Goal: Contribute content: Contribute content

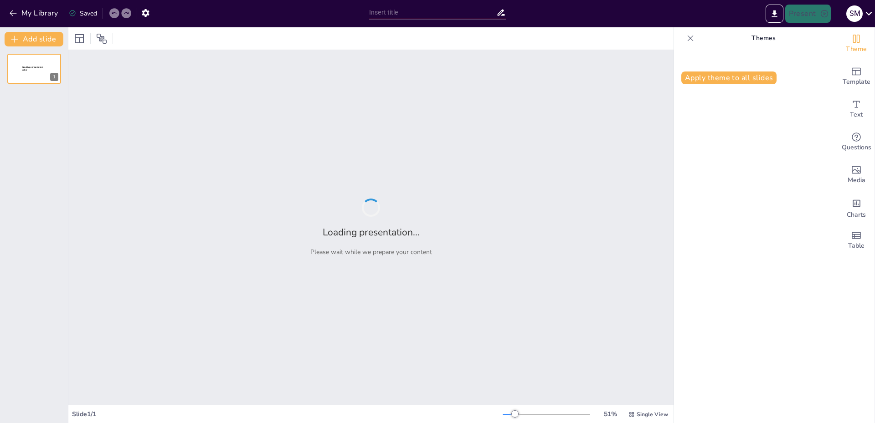
type input "Entendiendo el Bullying: Causas y Consecuencias"
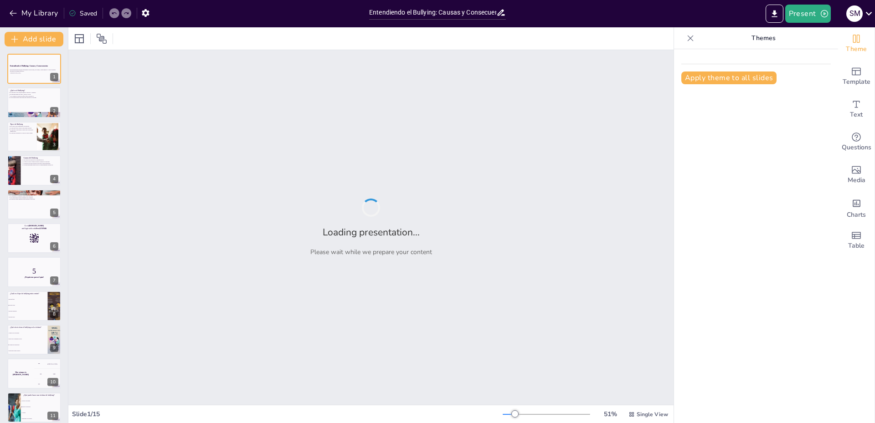
checkbox input "true"
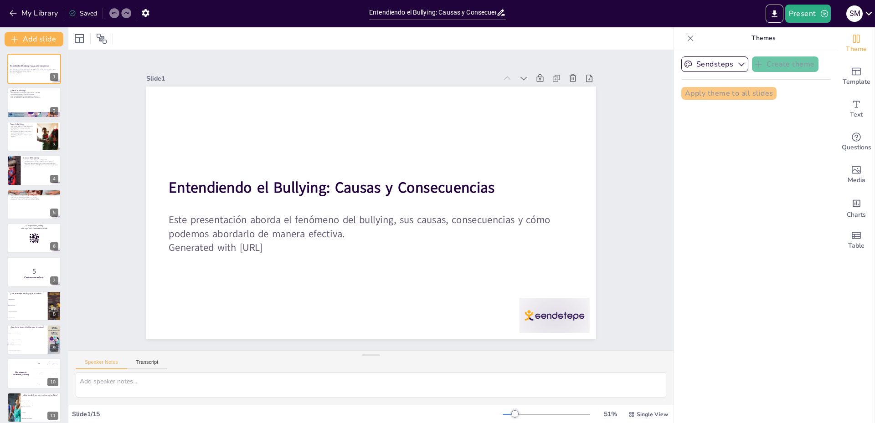
checkbox input "true"
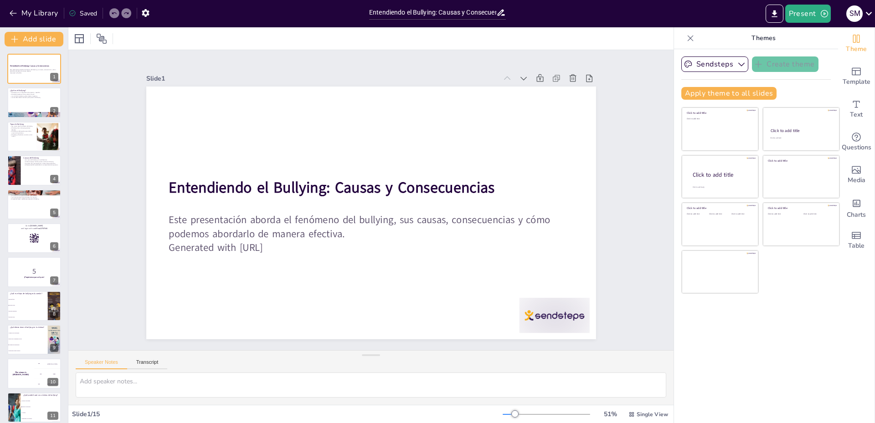
checkbox input "true"
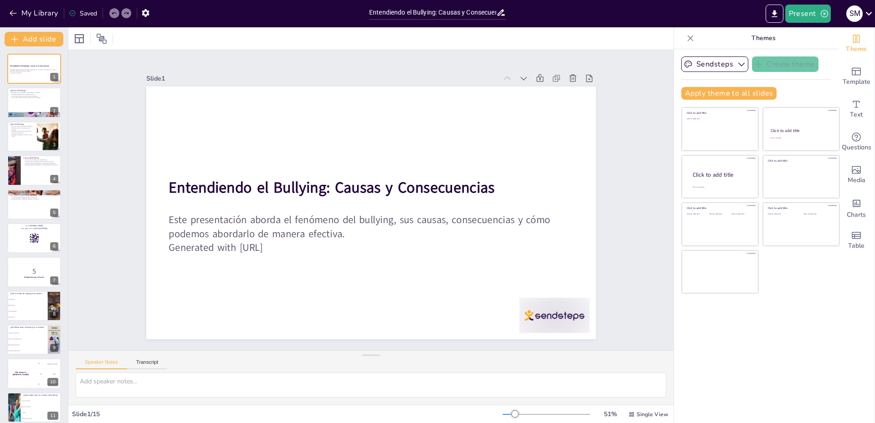
checkbox input "true"
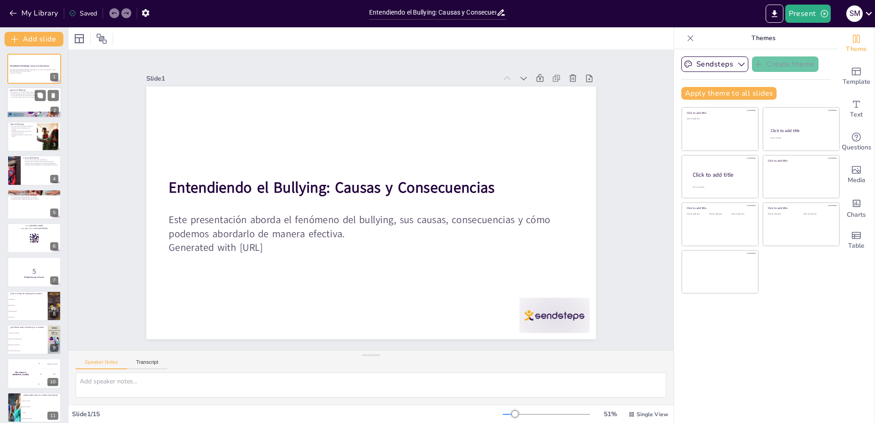
checkbox input "true"
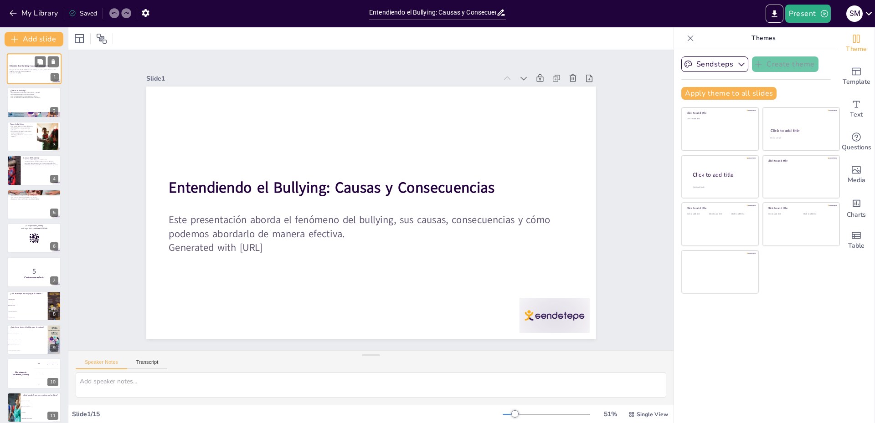
checkbox input "true"
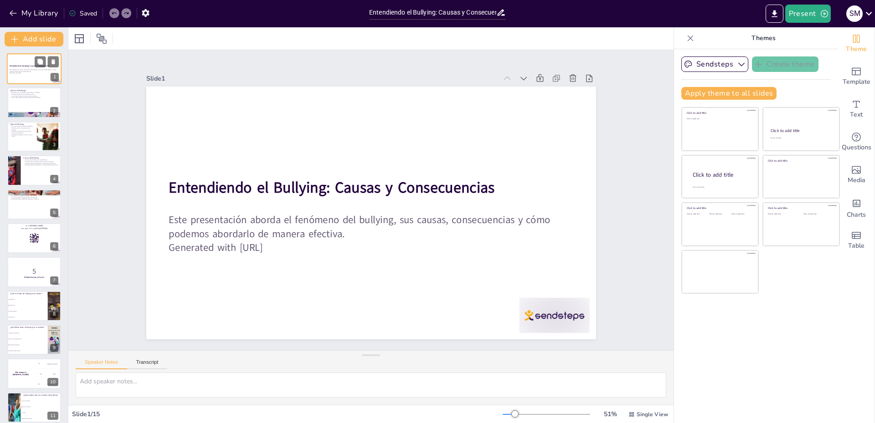
checkbox input "true"
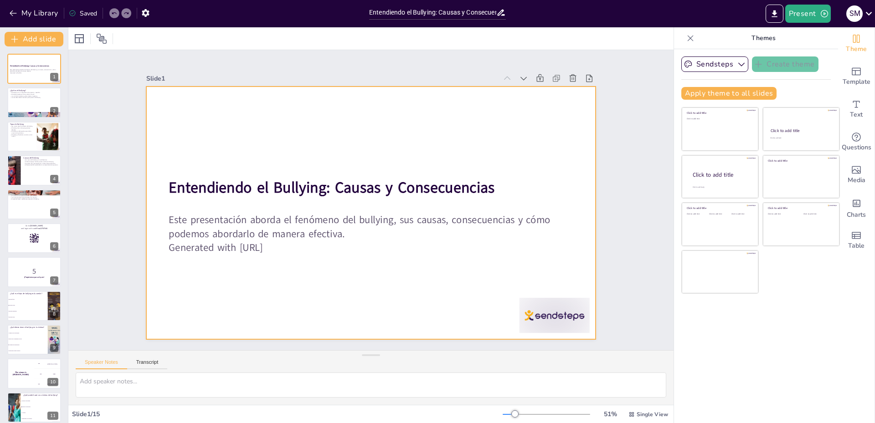
checkbox input "true"
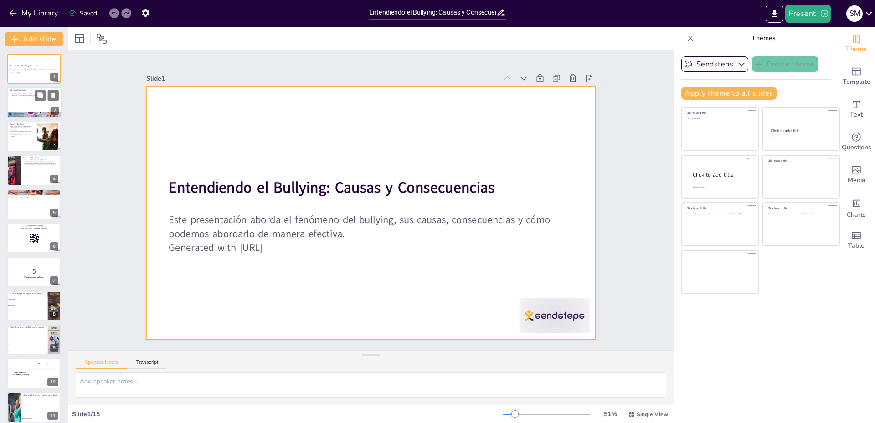
checkbox input "true"
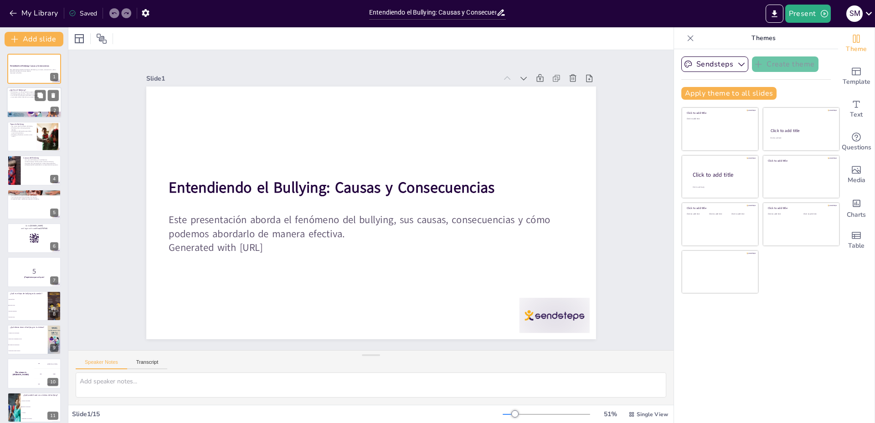
checkbox input "true"
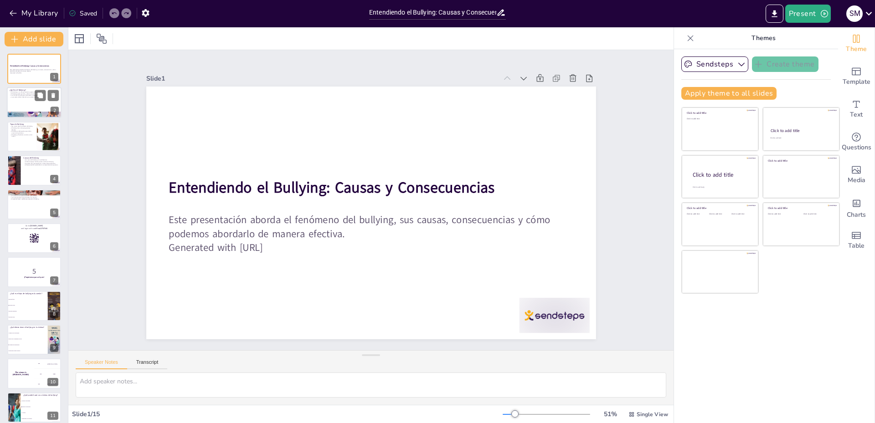
click at [41, 101] on div at bounding box center [34, 102] width 55 height 31
type textarea "El bullying se define como un comportamiento agresivo que se repite, lo que sig…"
checkbox input "true"
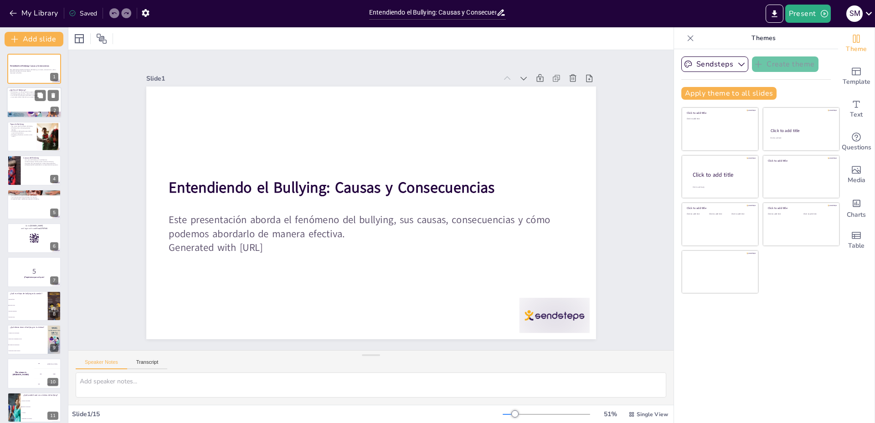
checkbox input "true"
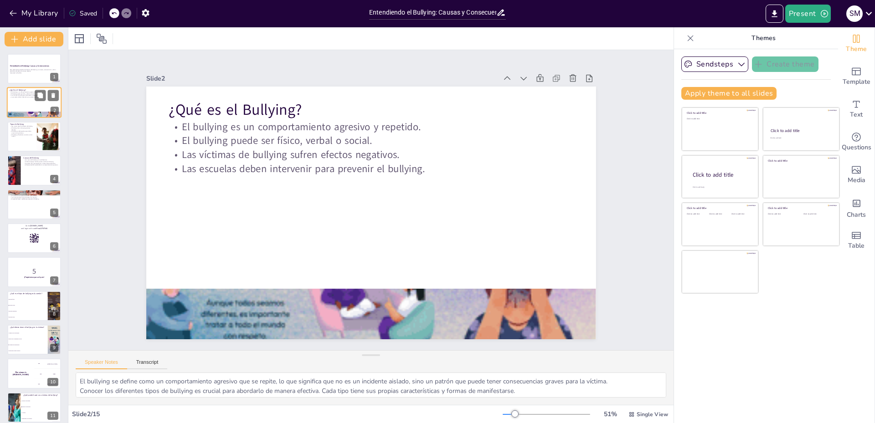
checkbox input "true"
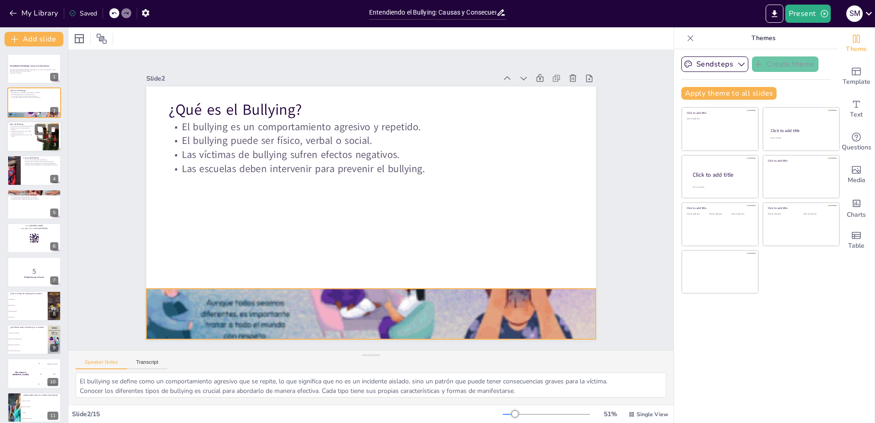
checkbox input "true"
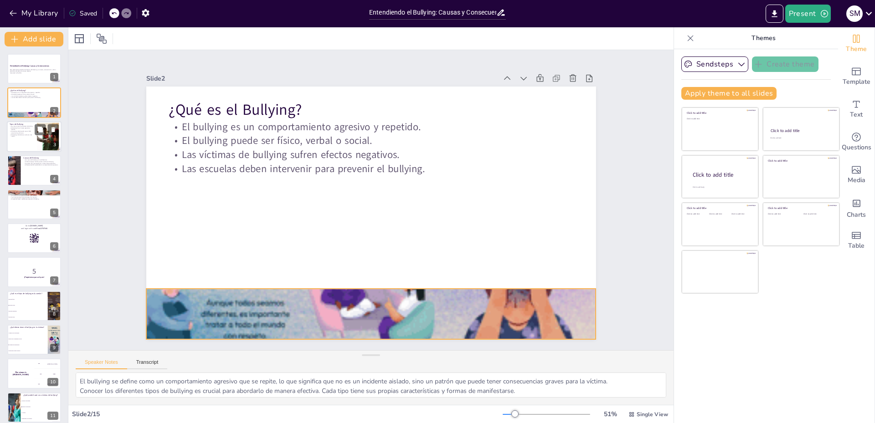
checkbox input "true"
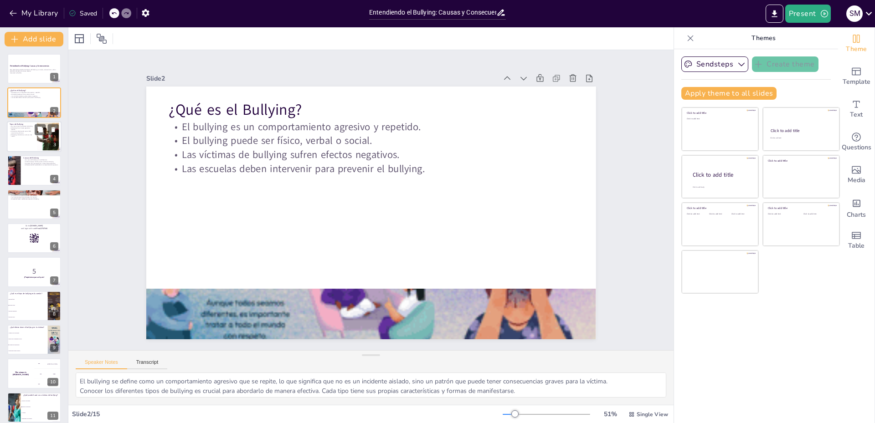
checkbox input "true"
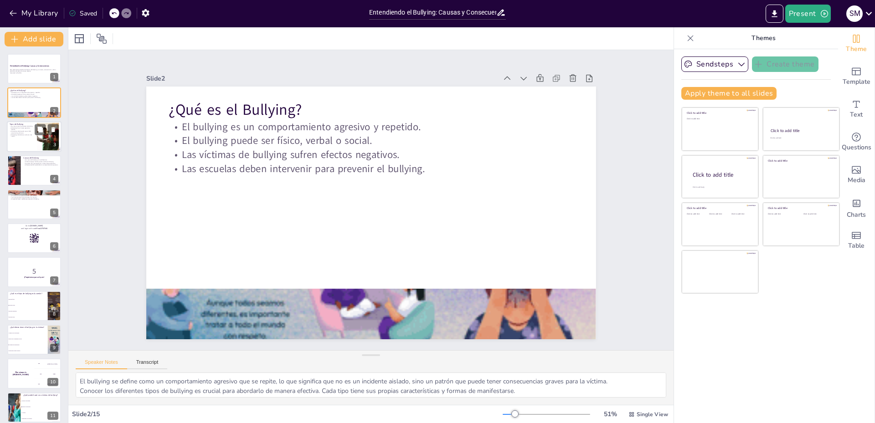
checkbox input "true"
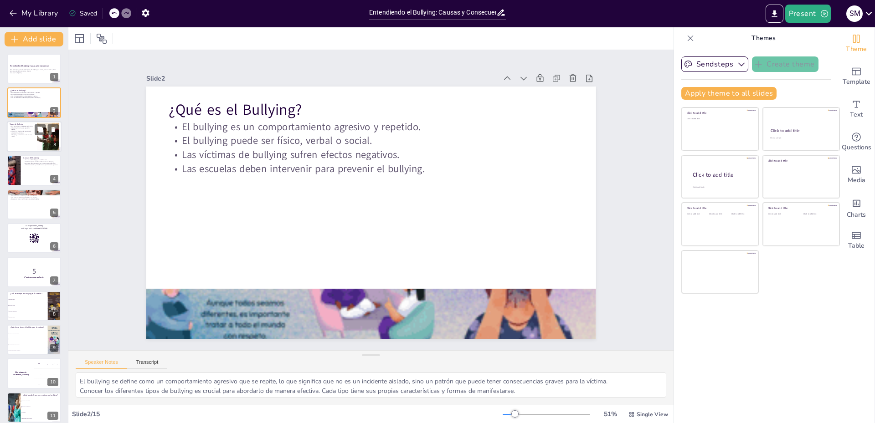
click at [26, 125] on p "Hay cuatro tipos principales de bullying." at bounding box center [22, 126] width 25 height 2
type textarea "Reconocer los diferentes tipos de bullying permite a educadores y padres identi…"
checkbox input "true"
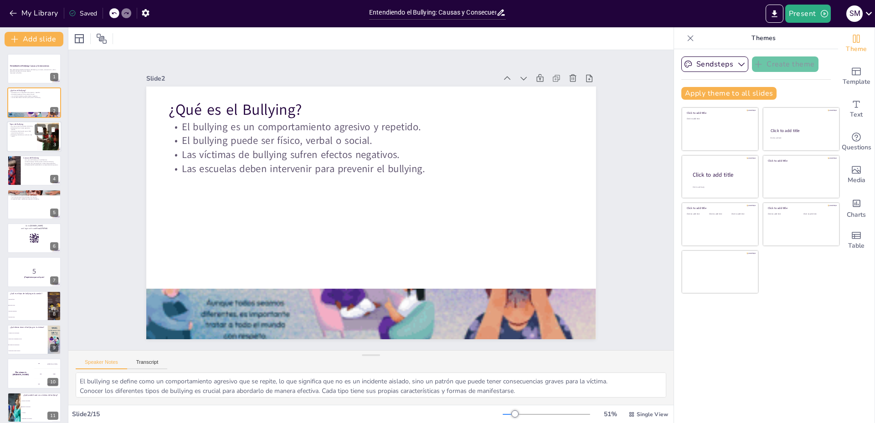
checkbox input "true"
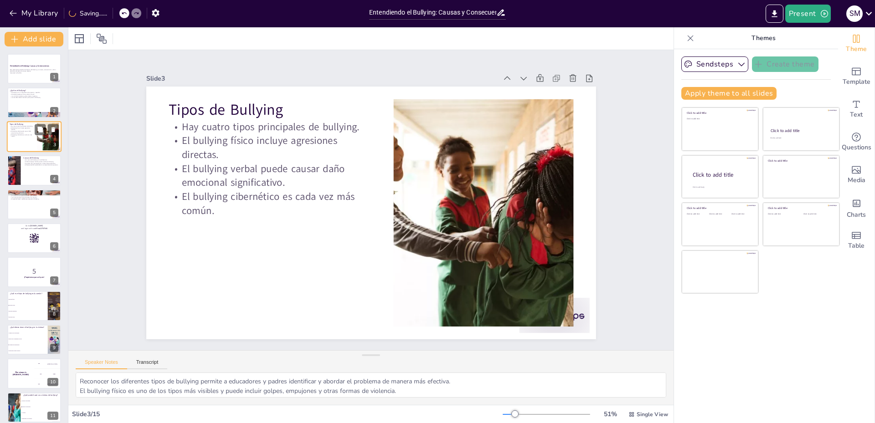
checkbox input "true"
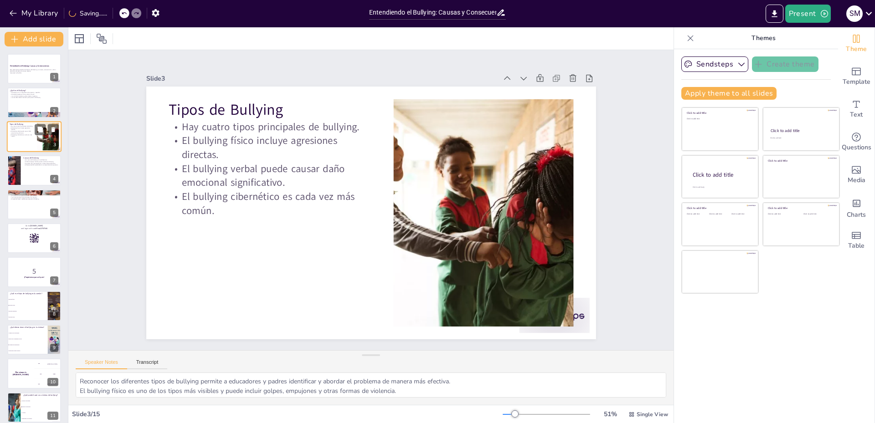
checkbox input "true"
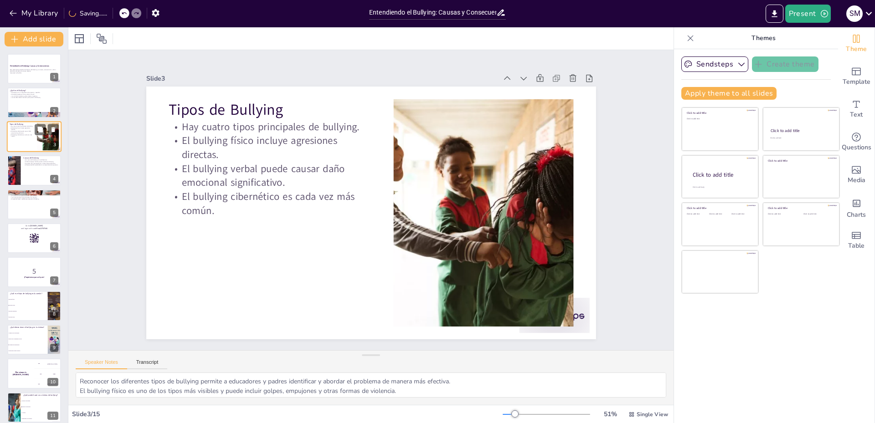
checkbox input "true"
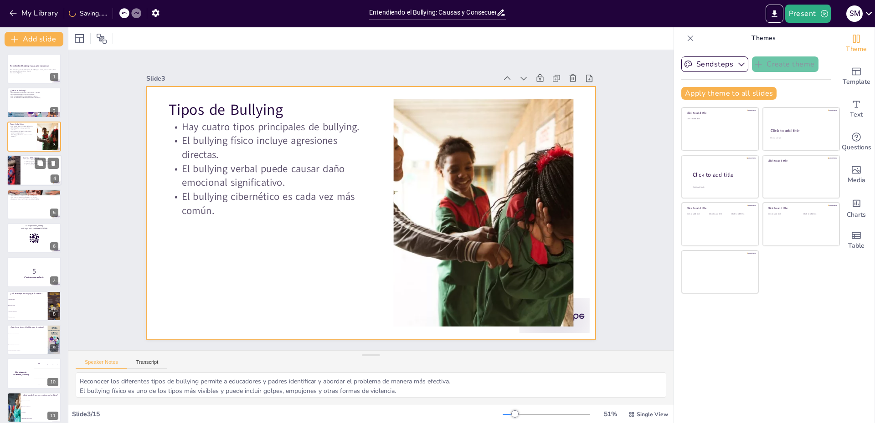
checkbox input "true"
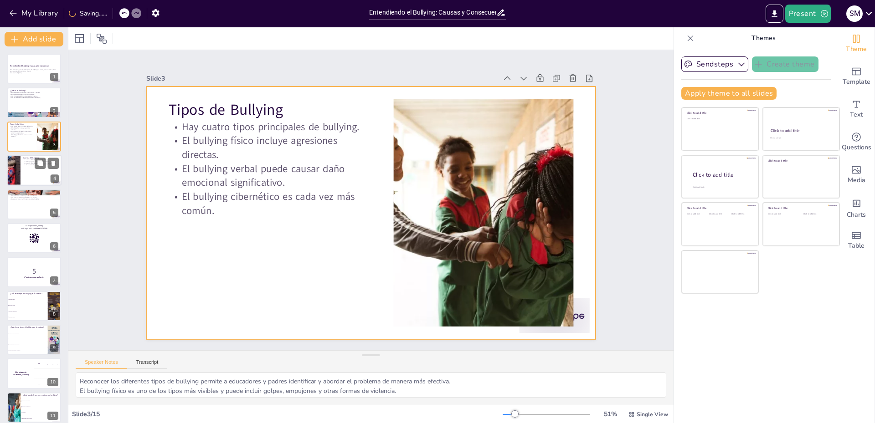
checkbox input "true"
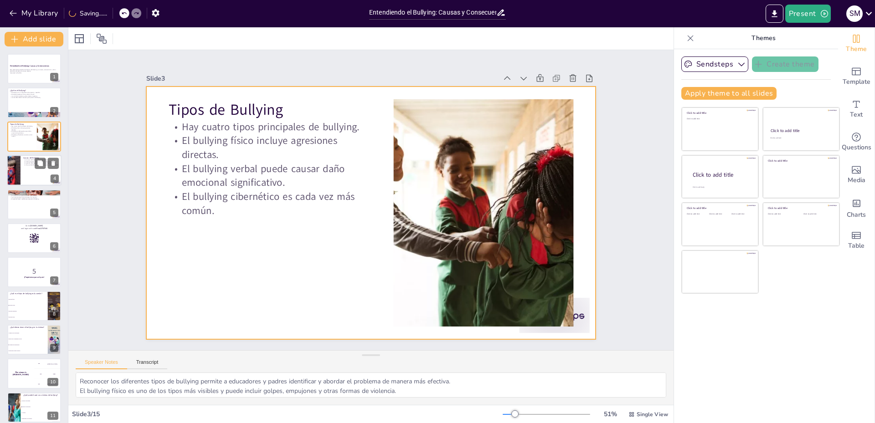
checkbox input "true"
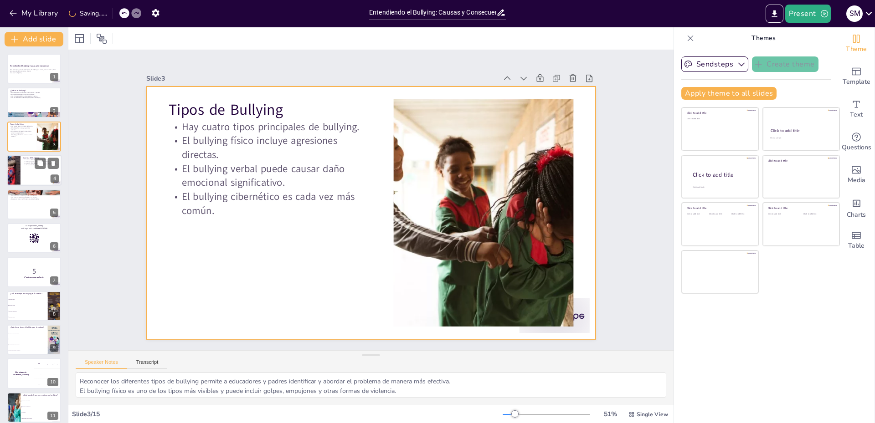
checkbox input "true"
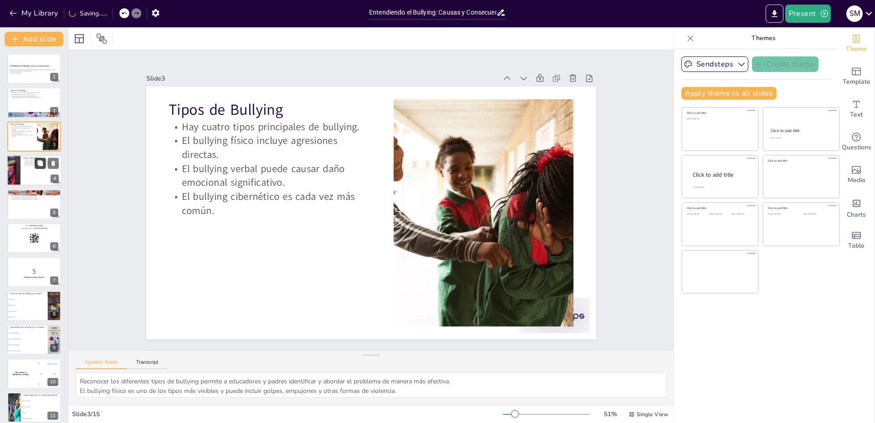
checkbox input "true"
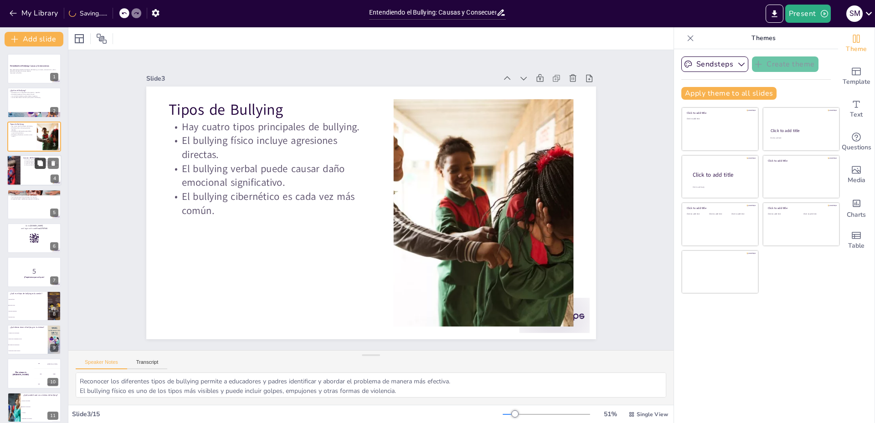
checkbox input "true"
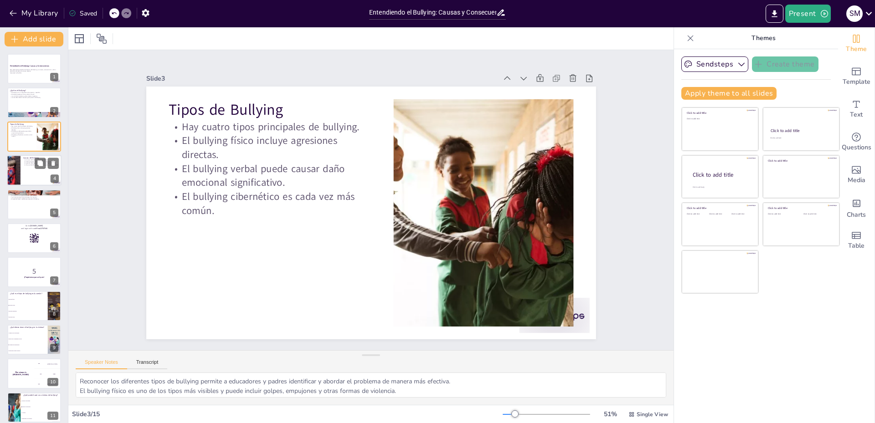
checkbox input "true"
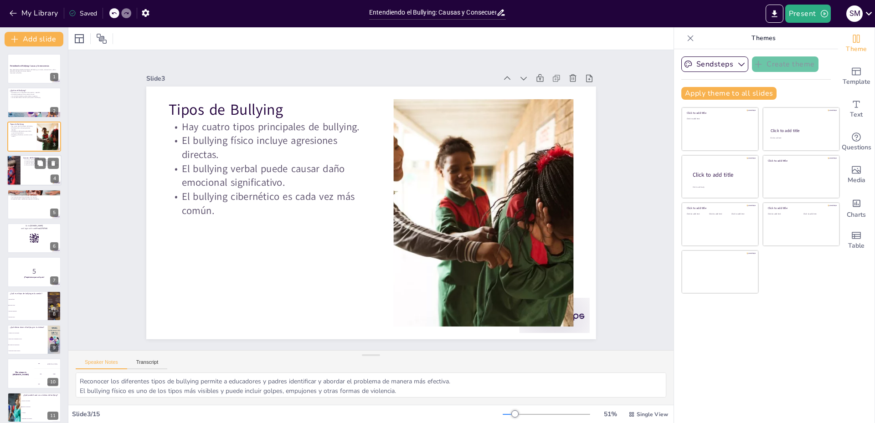
checkbox input "true"
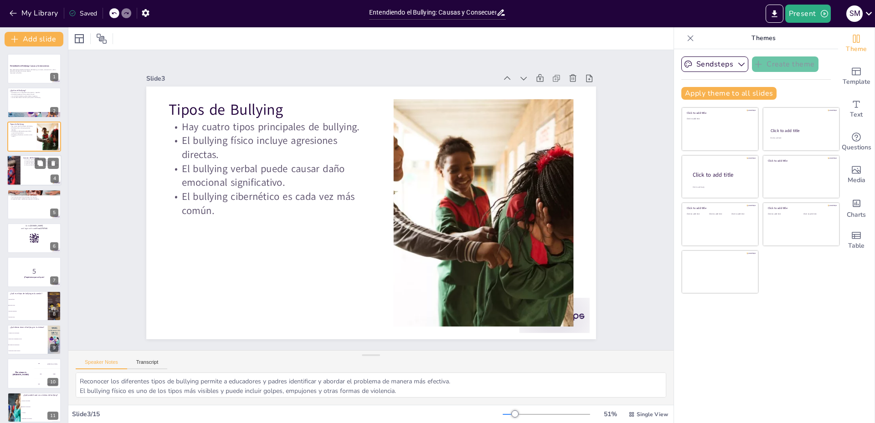
checkbox input "true"
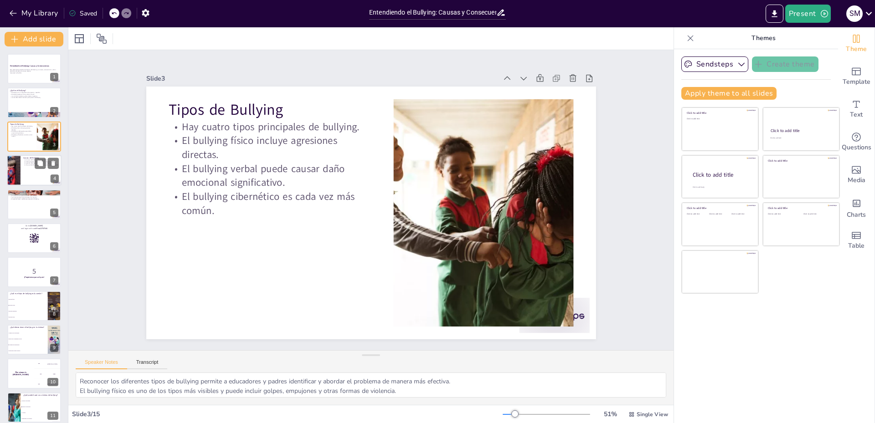
checkbox input "true"
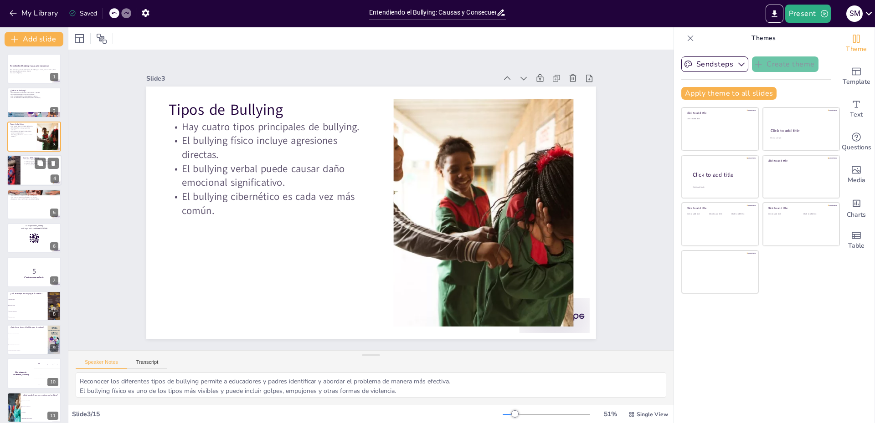
click at [26, 165] on p "La baja autoestima puede llevar a comportamientos agresivos." at bounding box center [41, 165] width 36 height 2
type textarea "Identificar las causas del bullying es crucial para abordar el problema en su r…"
checkbox input "true"
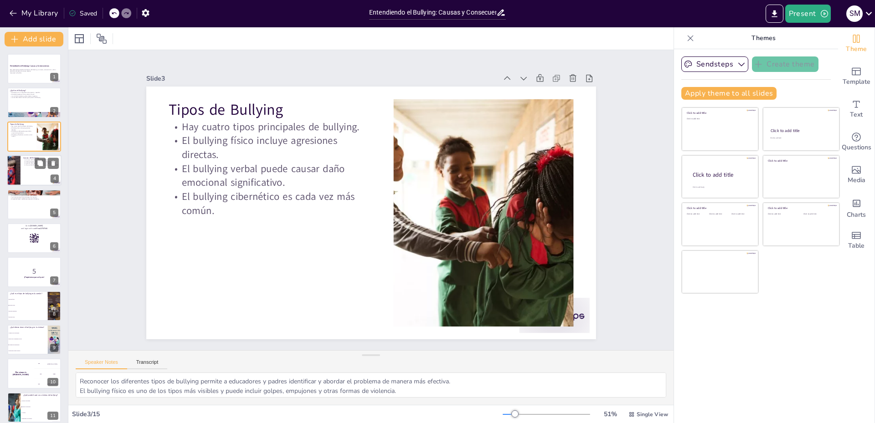
checkbox input "true"
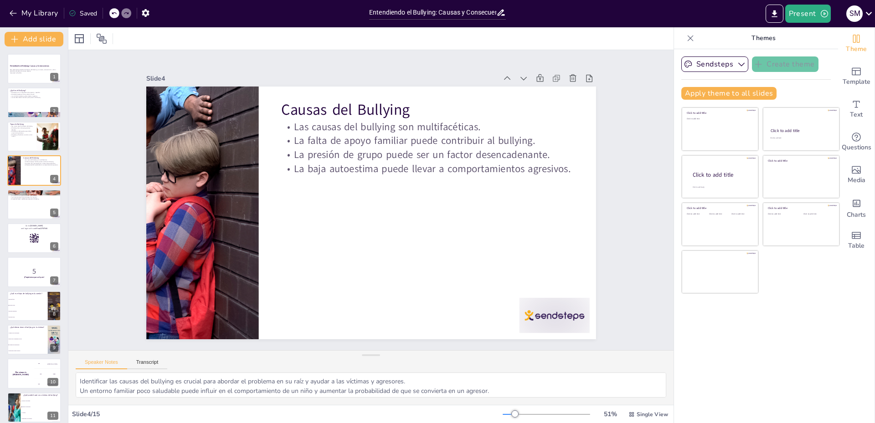
checkbox input "true"
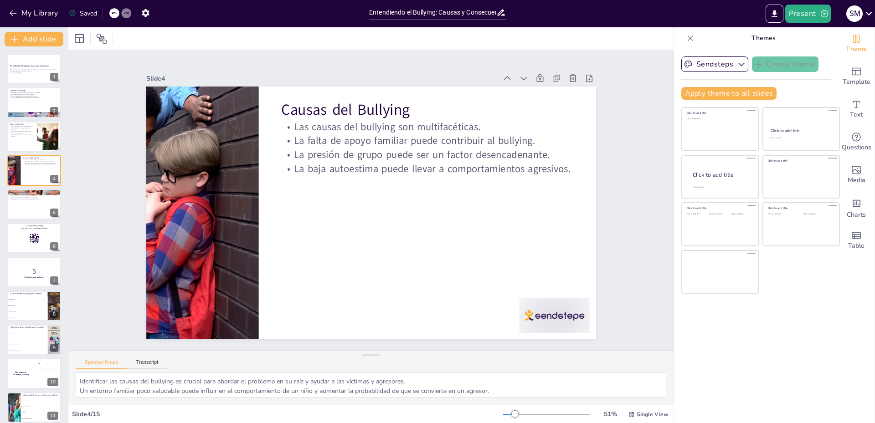
checkbox input "true"
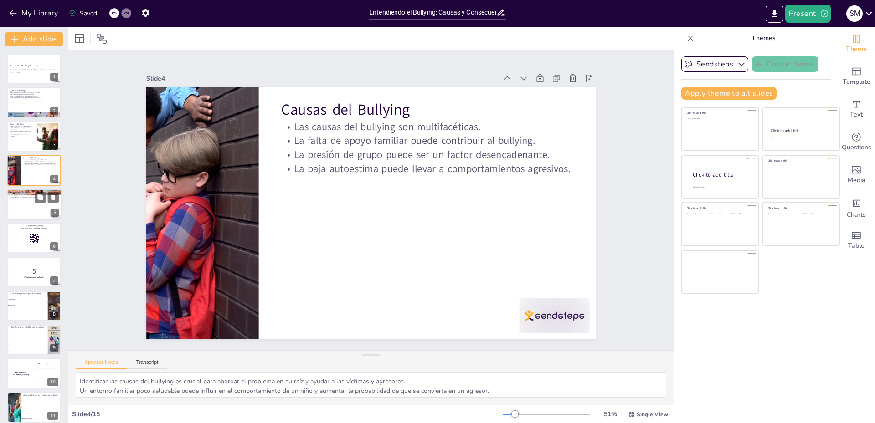
checkbox input "true"
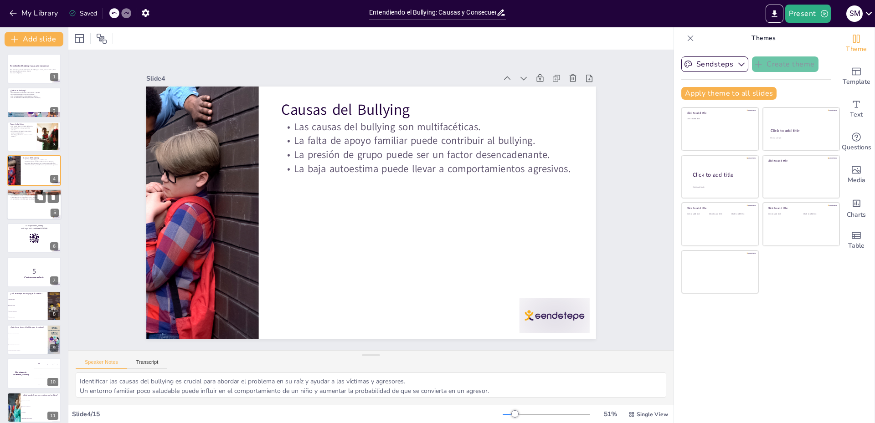
checkbox input "true"
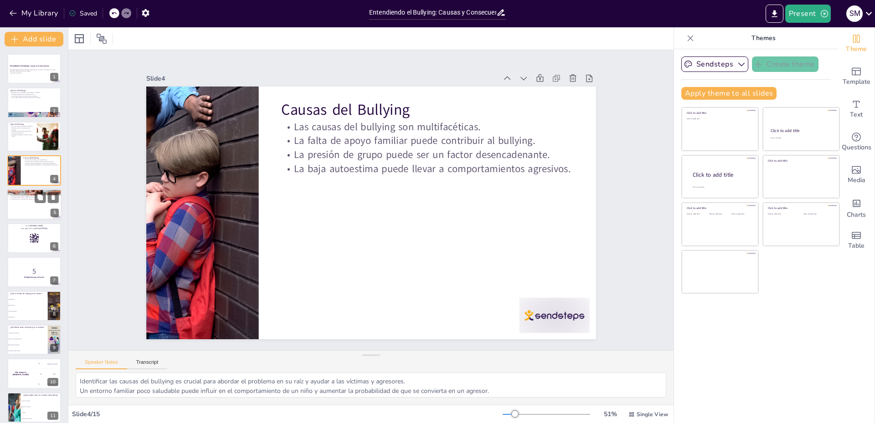
checkbox input "true"
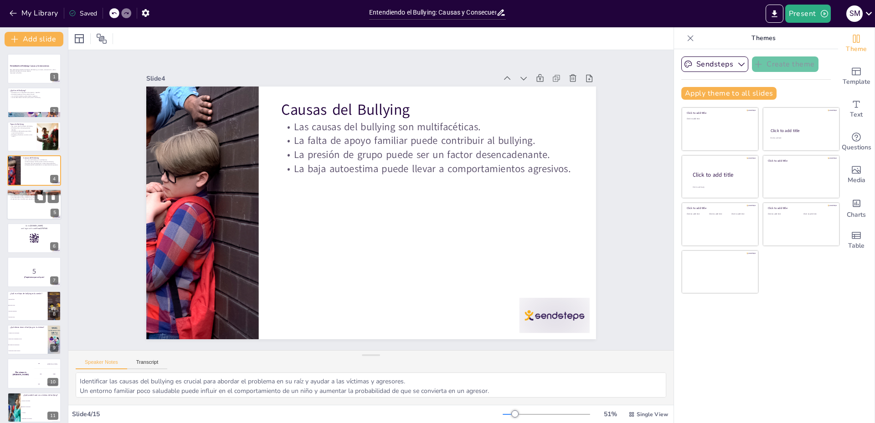
click at [26, 213] on div at bounding box center [34, 204] width 55 height 31
type textarea "Las consecuencias del bullying en la salud mental pueden ser devastadoras, afec…"
checkbox input "true"
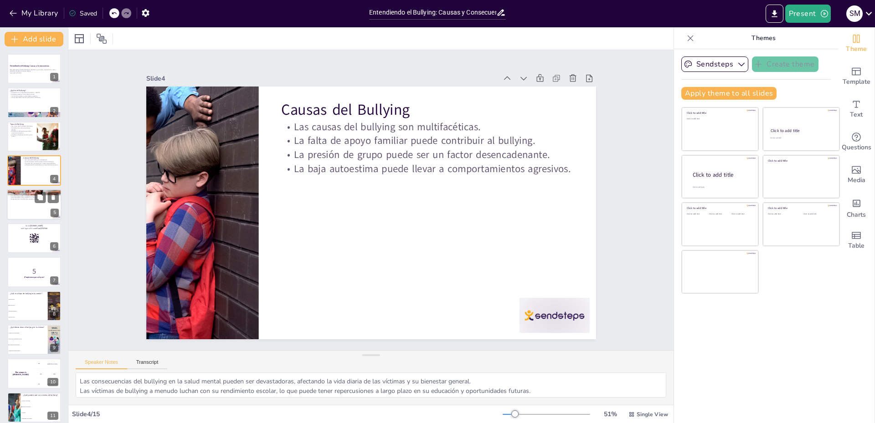
checkbox input "true"
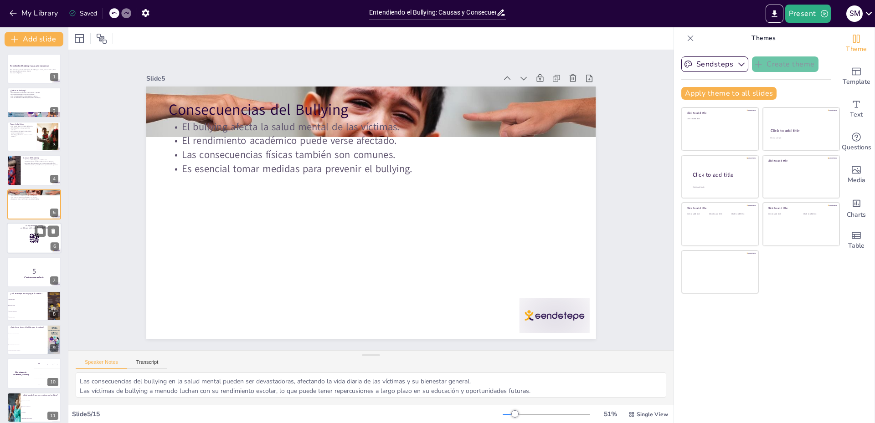
checkbox input "true"
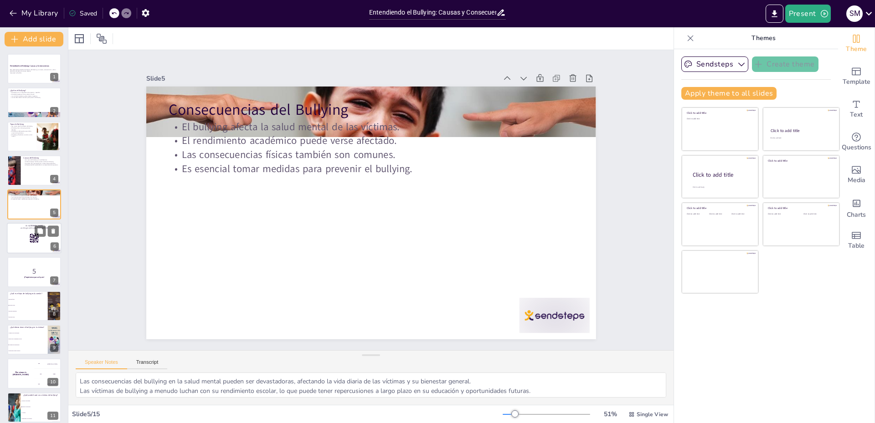
checkbox input "true"
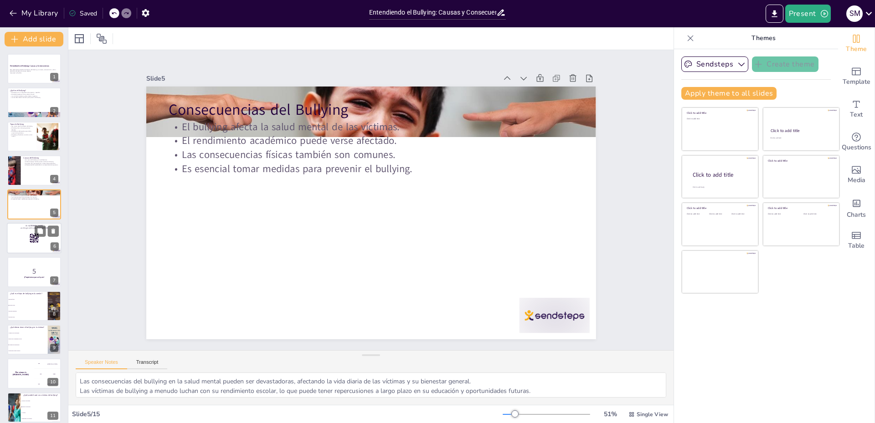
click at [18, 241] on div at bounding box center [34, 238] width 55 height 31
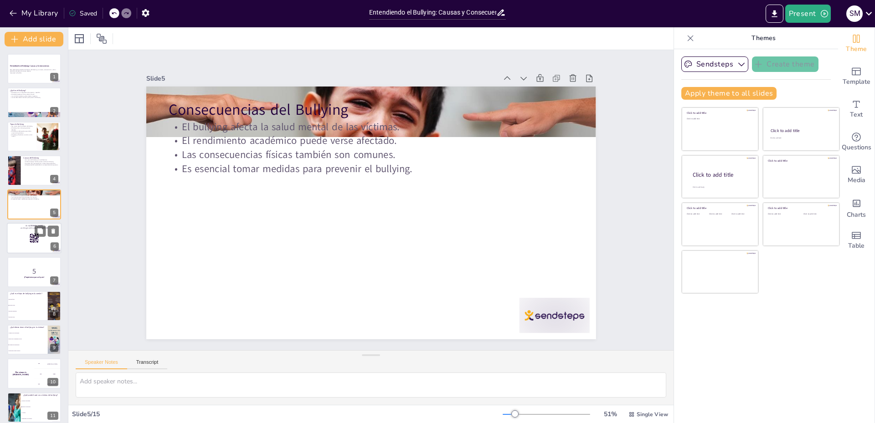
scroll to position [3, 0]
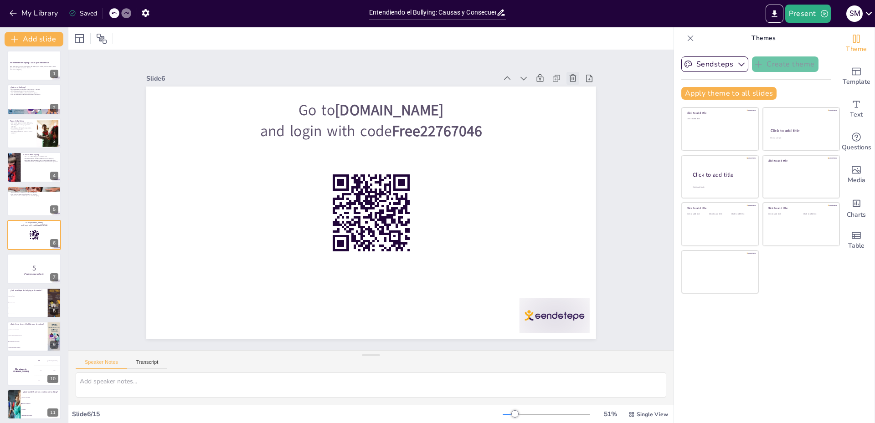
click at [595, 141] on icon at bounding box center [600, 146] width 11 height 11
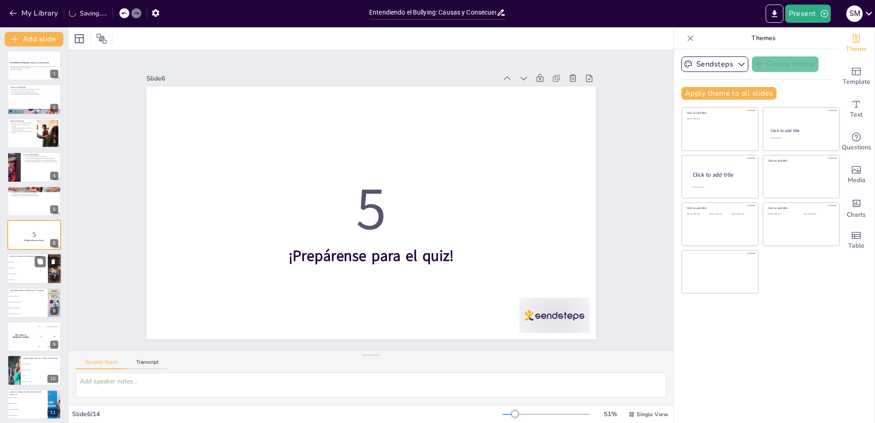
click at [21, 263] on li "Bullying físico" at bounding box center [27, 263] width 41 height 6
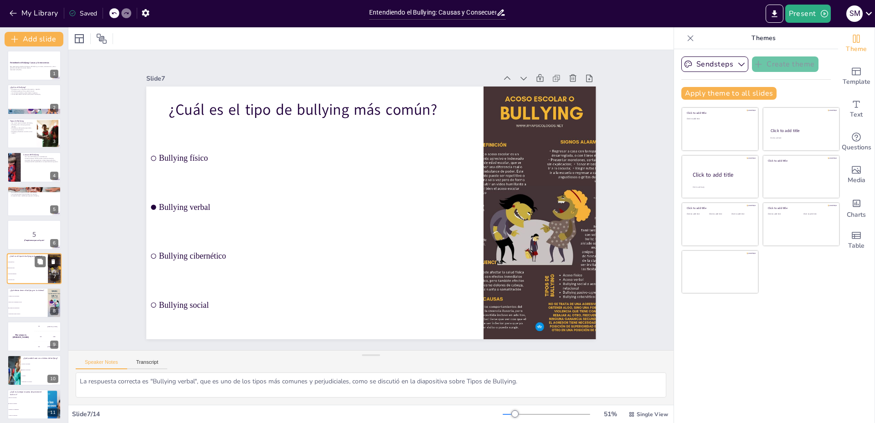
scroll to position [37, 0]
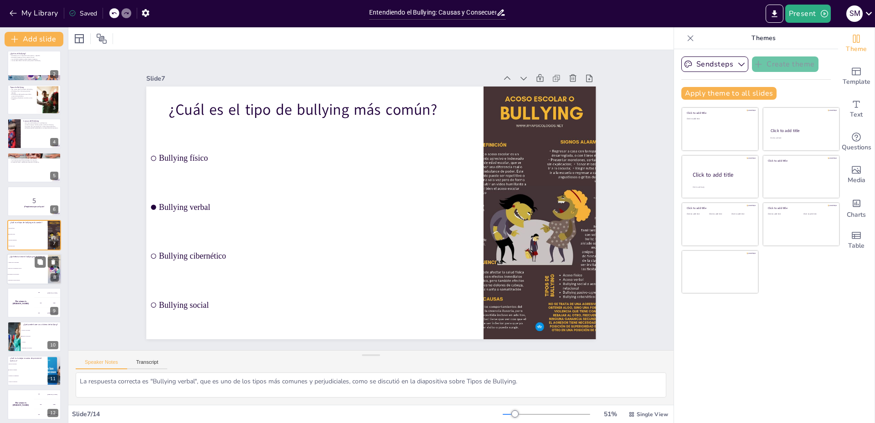
click at [10, 267] on li "Mejora en el rendimiento escolar" at bounding box center [27, 269] width 41 height 6
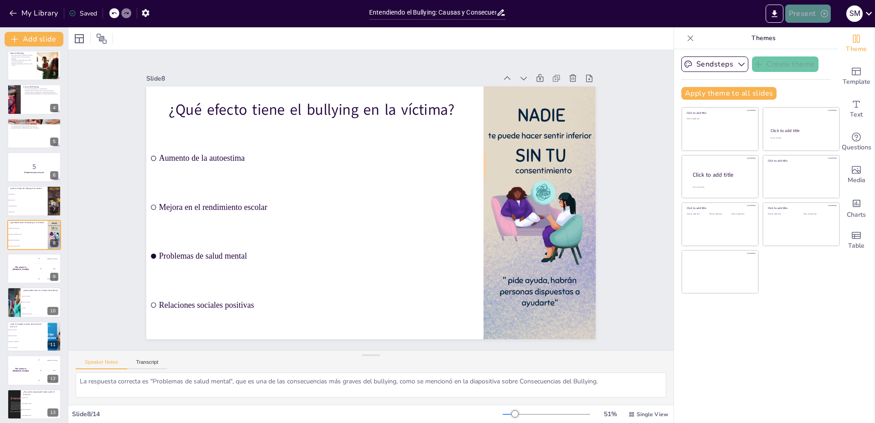
click at [805, 13] on button "Present" at bounding box center [808, 14] width 46 height 18
click at [831, 50] on li "Presentación del juego" at bounding box center [830, 56] width 91 height 15
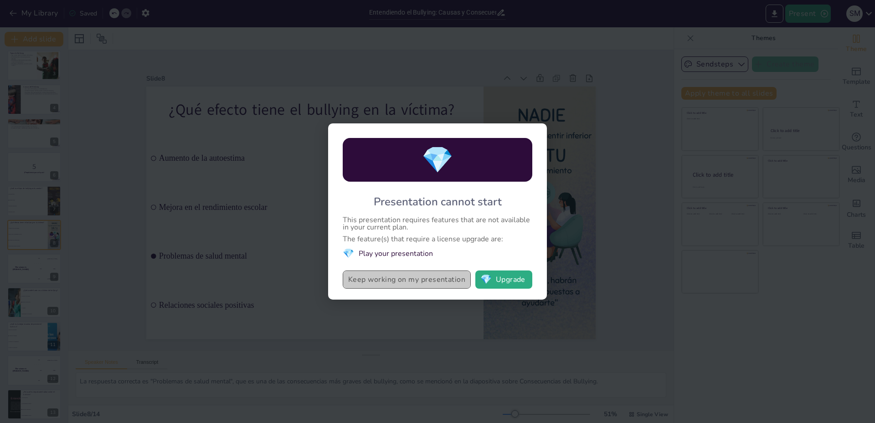
click at [410, 279] on button "Keep working on my presentation" at bounding box center [407, 280] width 128 height 18
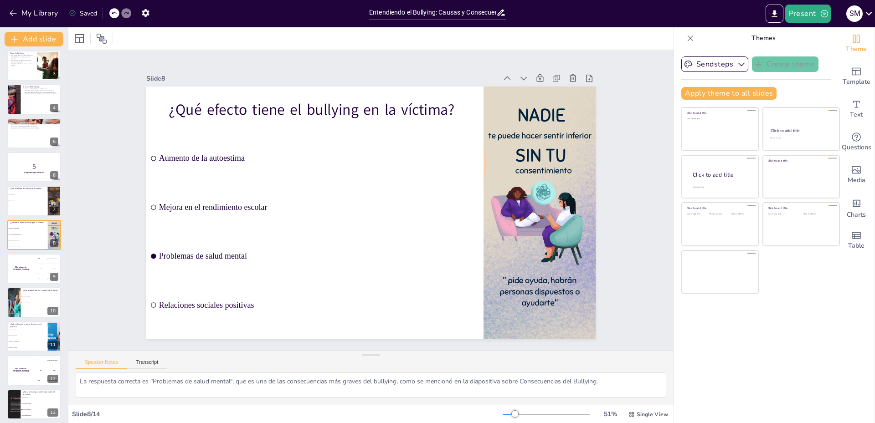
click at [804, 23] on div "Present s m" at bounding box center [692, 13] width 364 height 27
click at [805, 21] on button "Present" at bounding box center [808, 14] width 46 height 18
click at [816, 34] on font "Presentación de vista previa" at bounding box center [830, 34] width 76 height 7
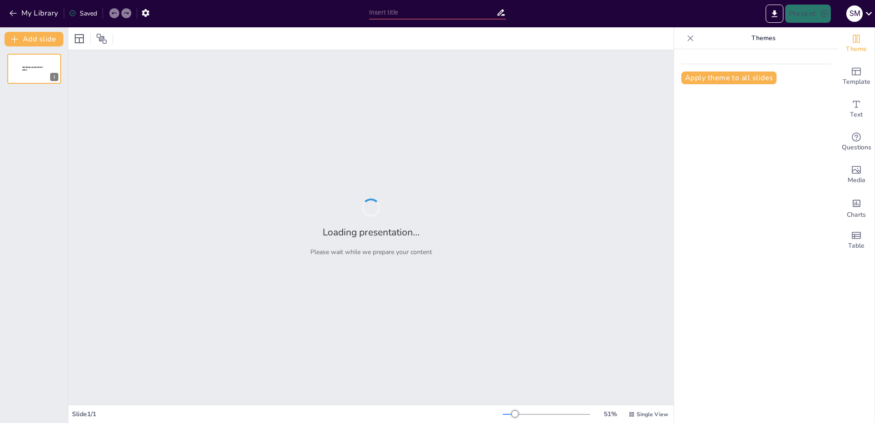
type input "Entendiendo el Bullying: Causas y Consecuencias"
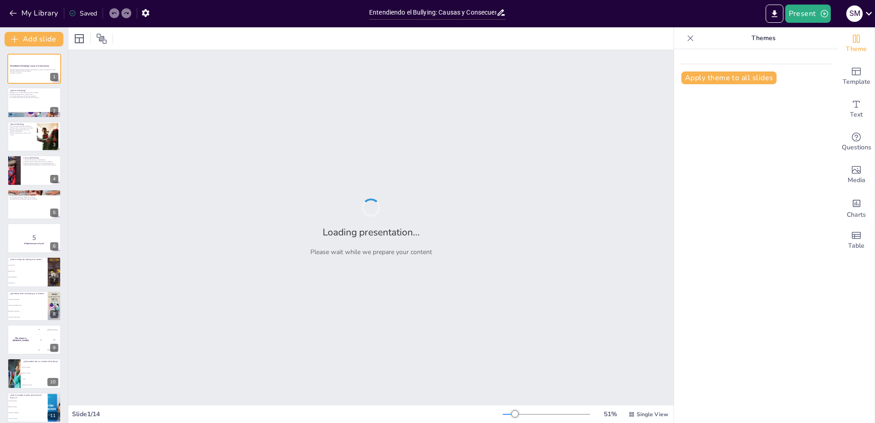
checkbox input "true"
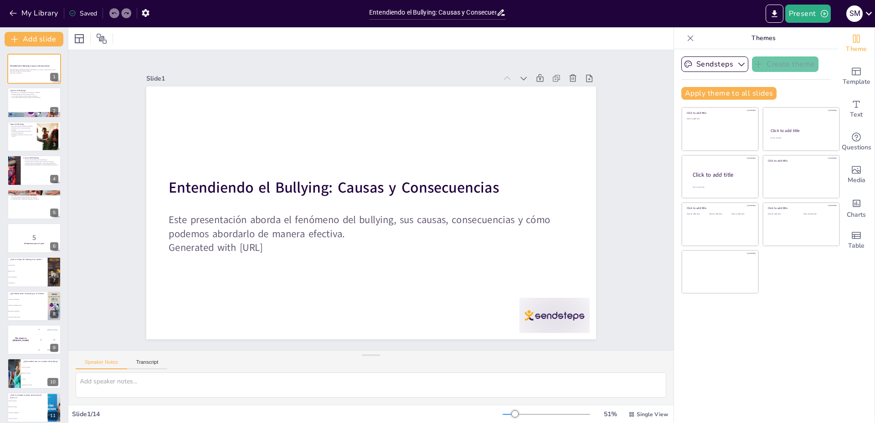
checkbox input "true"
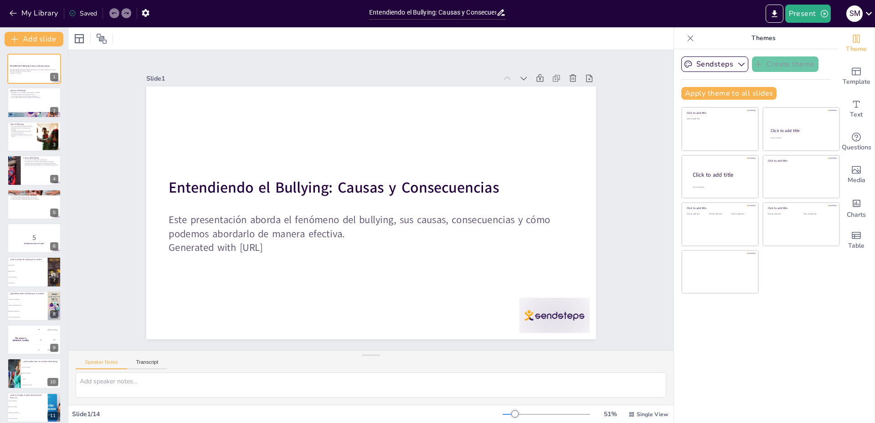
checkbox input "true"
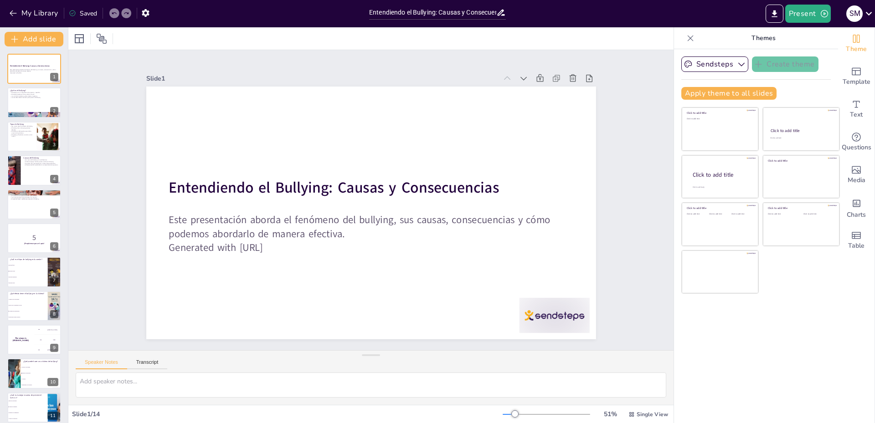
checkbox input "true"
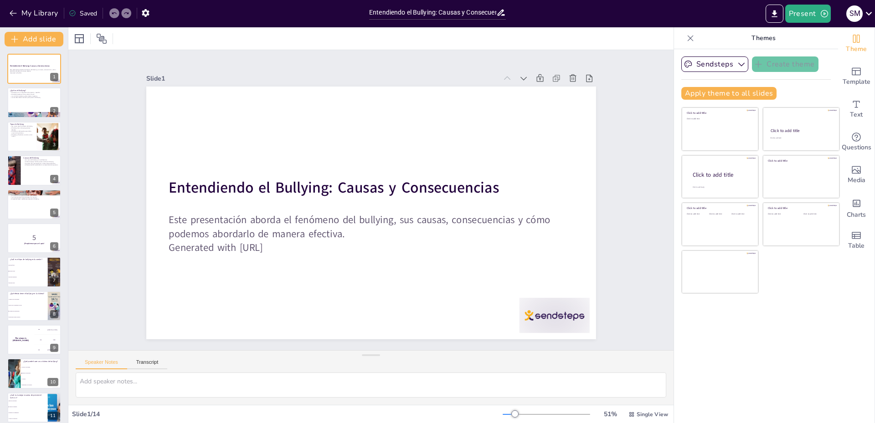
checkbox input "true"
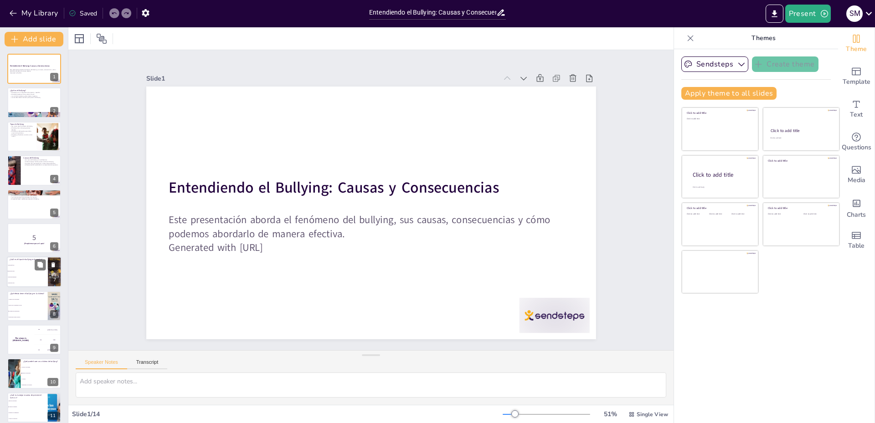
checkbox input "true"
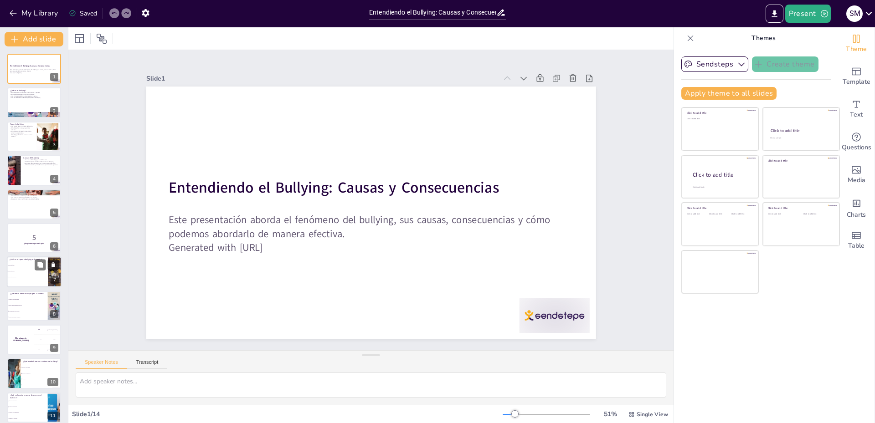
checkbox input "true"
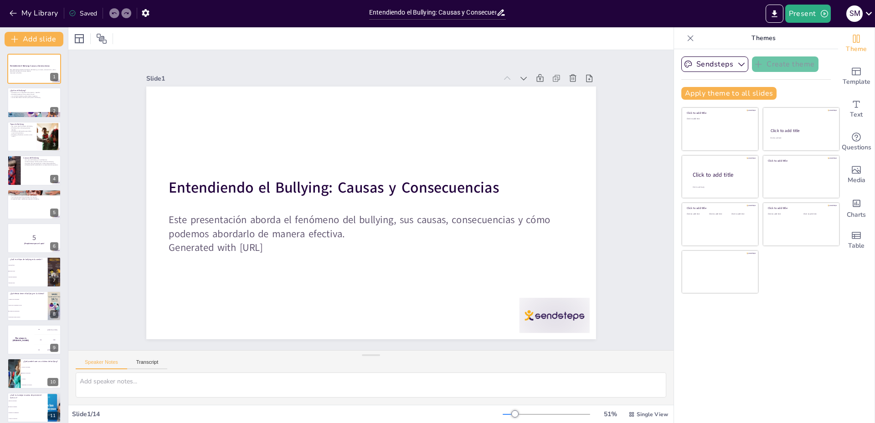
checkbox input "true"
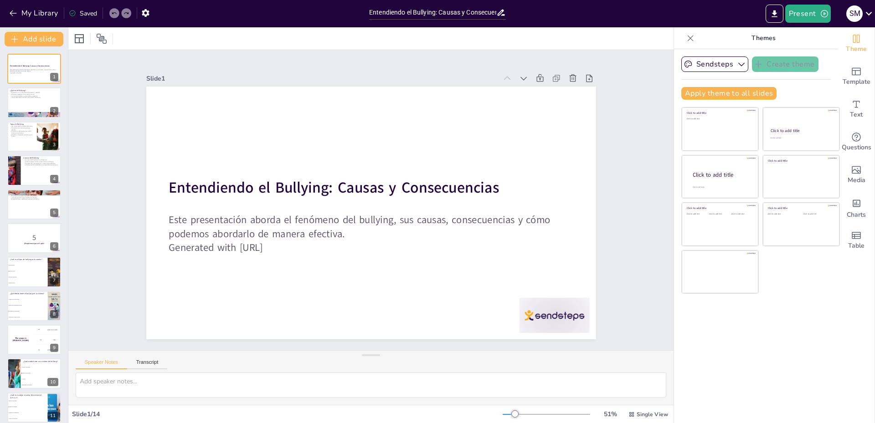
checkbox input "true"
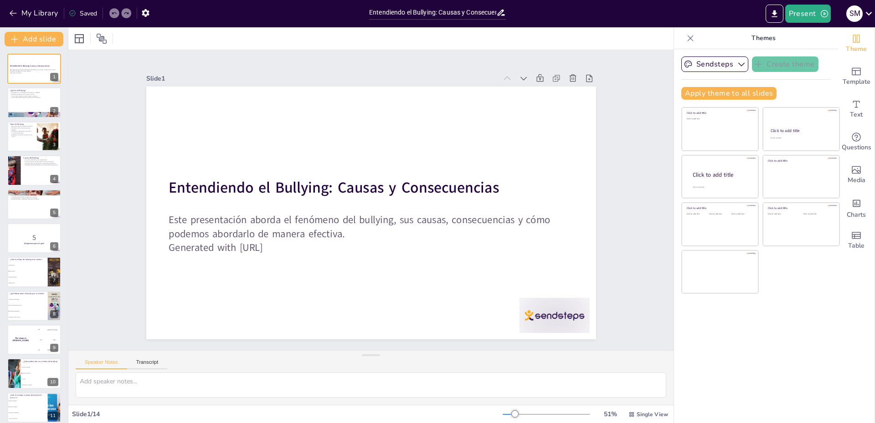
scroll to position [108, 0]
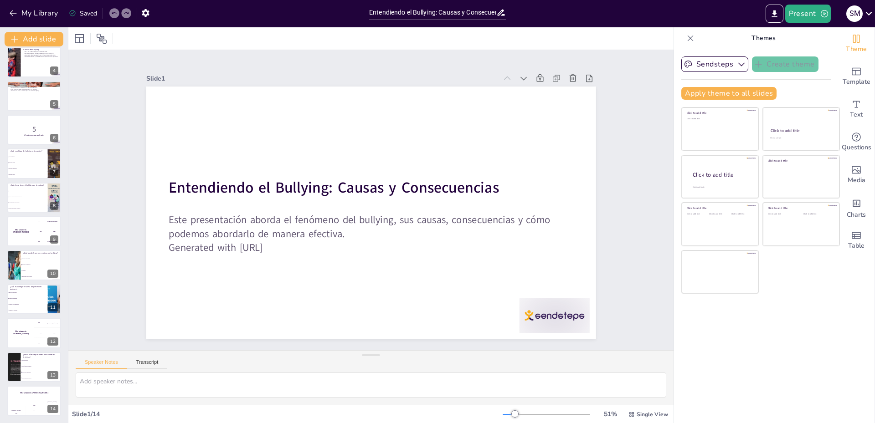
checkbox input "true"
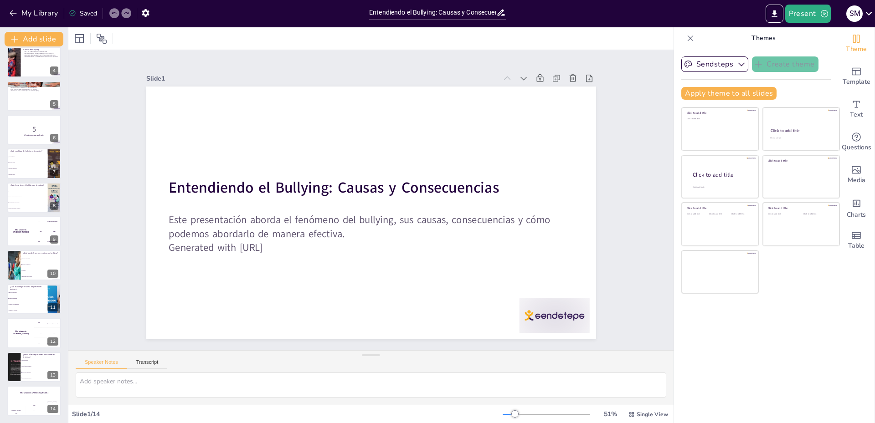
checkbox input "true"
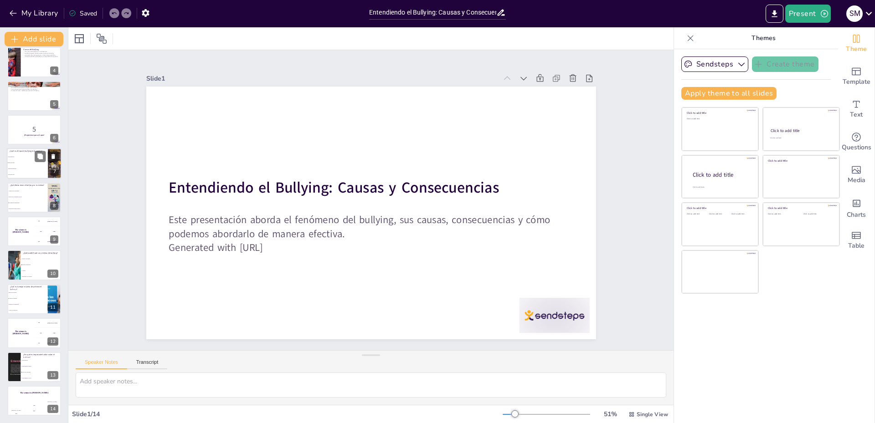
checkbox input "true"
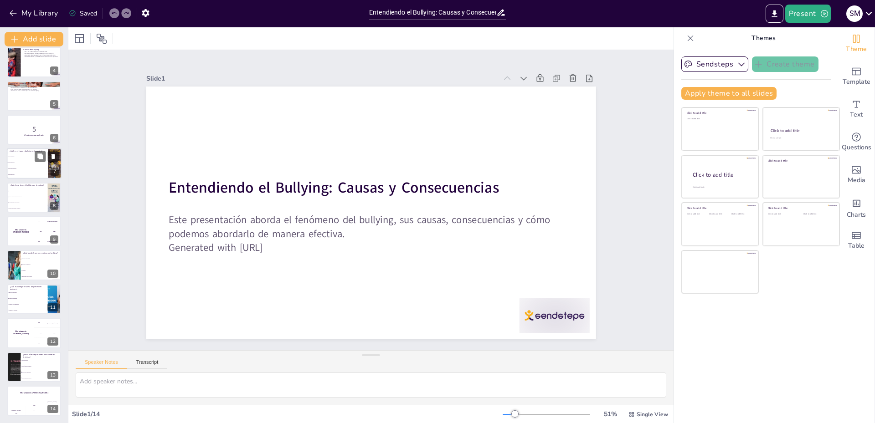
checkbox input "true"
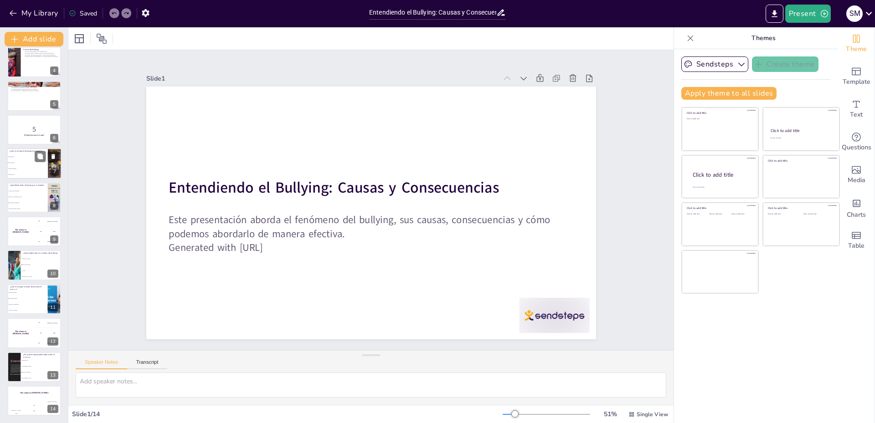
checkbox input "true"
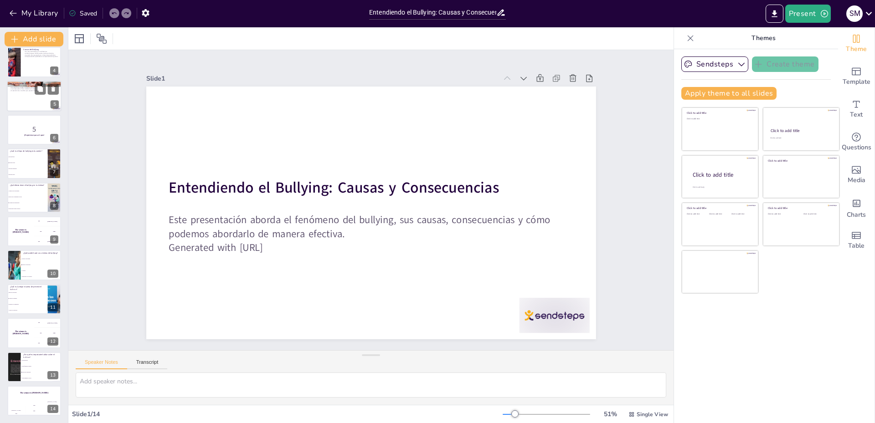
checkbox input "true"
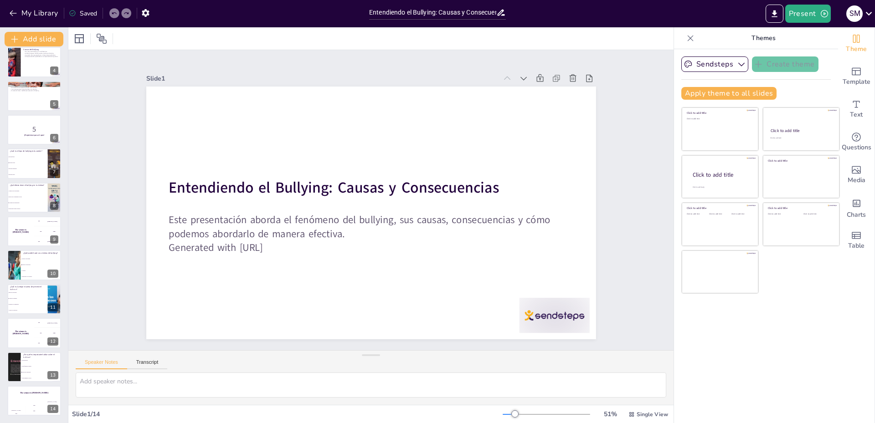
checkbox input "true"
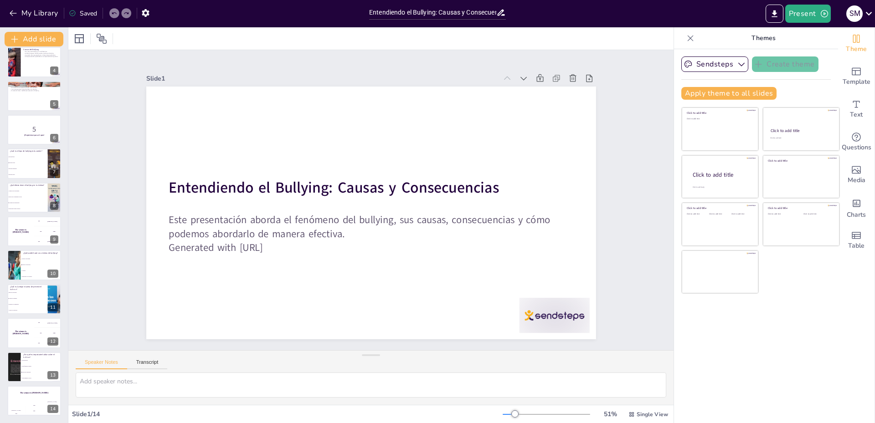
checkbox input "true"
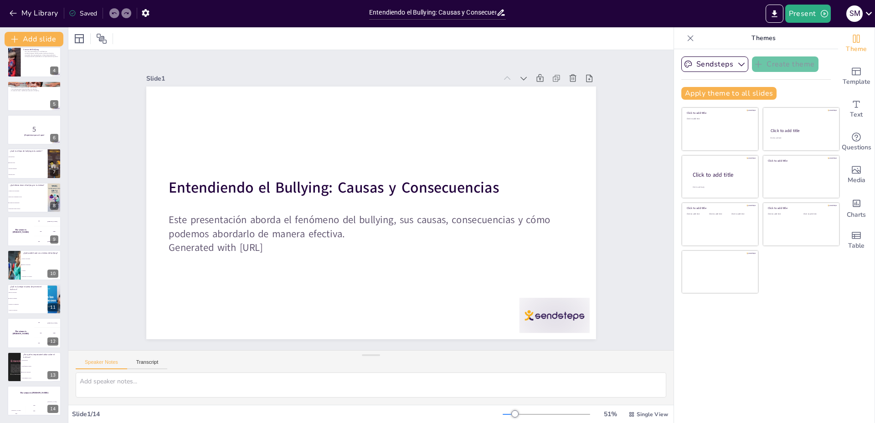
click at [93, 16] on div "Saved" at bounding box center [83, 13] width 28 height 9
click at [15, 17] on icon "button" at bounding box center [13, 13] width 9 height 9
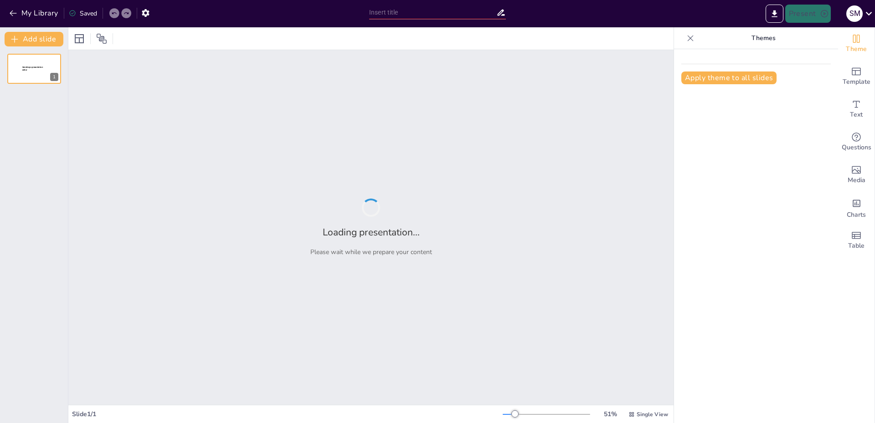
type input "La Relación entre el Ser Humano y la Naturaleza"
